Goal: Task Accomplishment & Management: Use online tool/utility

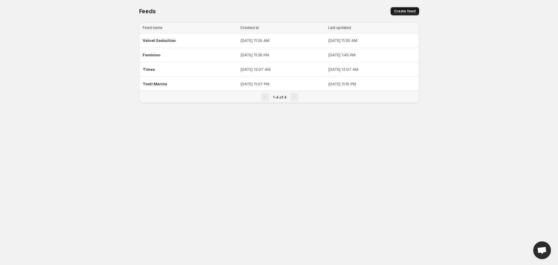
click at [406, 11] on span "Create feed" at bounding box center [405, 11] width 22 height 5
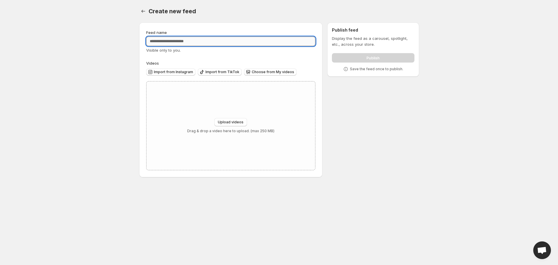
click at [195, 39] on input "Feed name" at bounding box center [231, 41] width 170 height 9
type input "*********"
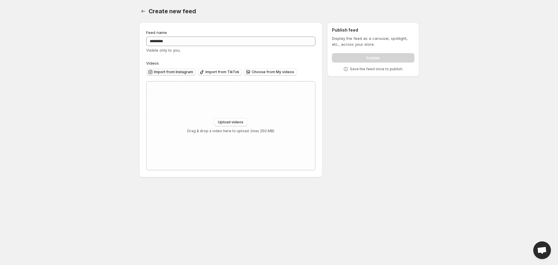
click at [182, 72] on span "Import from Instagram" at bounding box center [173, 72] width 39 height 5
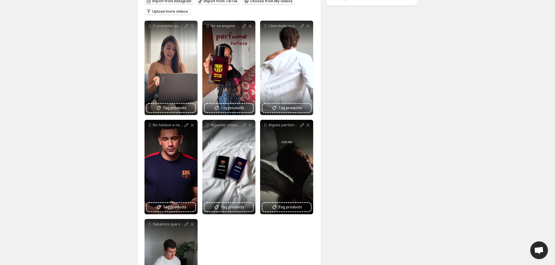
scroll to position [65, 0]
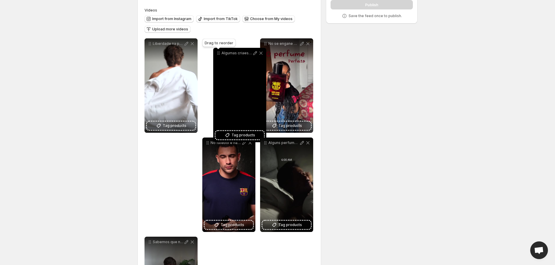
drag, startPoint x: 208, startPoint y: 132, endPoint x: 219, endPoint y: 47, distance: 85.6
click at [219, 50] on icon at bounding box center [219, 53] width 6 height 6
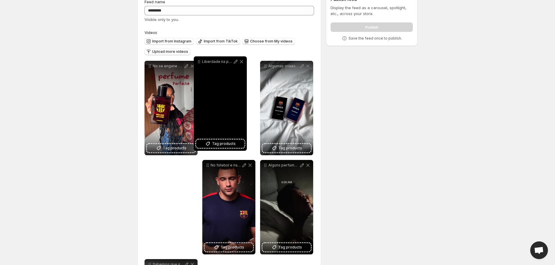
scroll to position [30, 0]
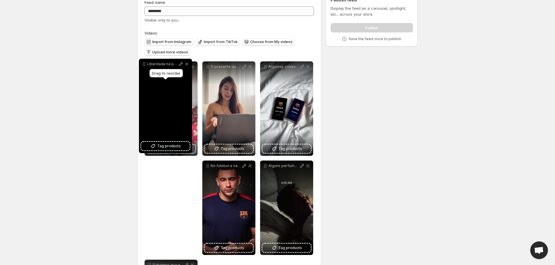
drag, startPoint x: 151, startPoint y: 150, endPoint x: 146, endPoint y: 63, distance: 87.1
click at [146, 63] on icon at bounding box center [144, 64] width 6 height 6
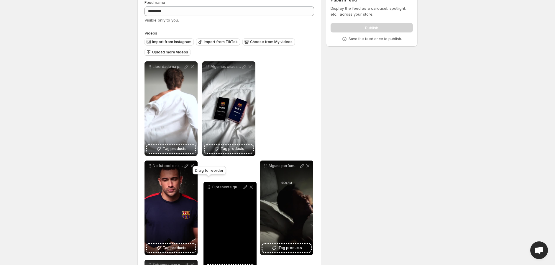
drag, startPoint x: 209, startPoint y: 67, endPoint x: 206, endPoint y: 184, distance: 117.7
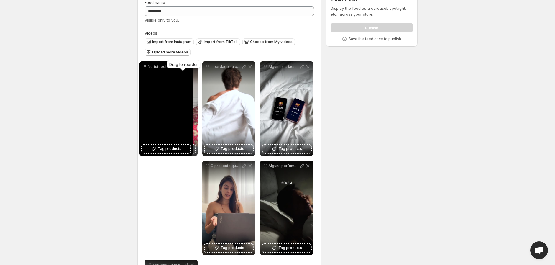
drag, startPoint x: 150, startPoint y: 166, endPoint x: 147, endPoint y: 68, distance: 98.6
click at [147, 68] on icon at bounding box center [145, 67] width 6 height 6
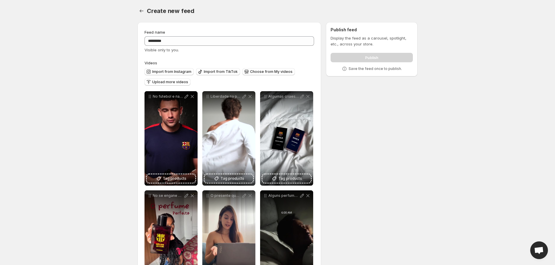
scroll to position [0, 0]
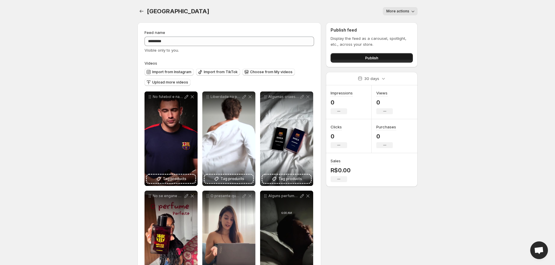
click at [381, 56] on button "Publish" at bounding box center [372, 57] width 82 height 9
